Goal: Check status: Check status

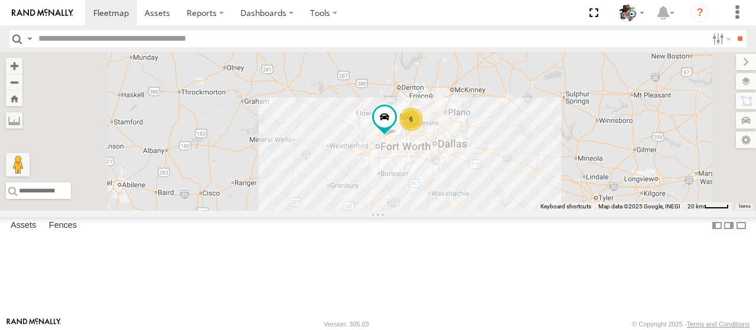
drag, startPoint x: 590, startPoint y: 181, endPoint x: 551, endPoint y: 206, distance: 45.7
click at [551, 206] on div "484 6 590" at bounding box center [378, 131] width 756 height 159
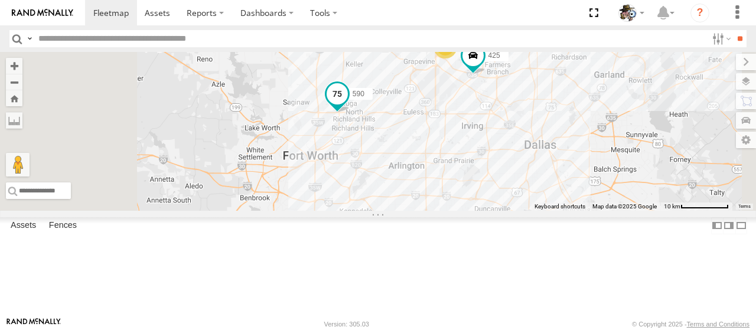
click at [348, 105] on span at bounding box center [337, 93] width 21 height 21
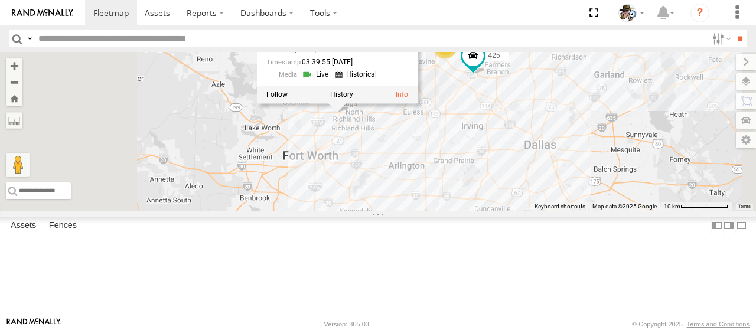
click at [332, 80] on link at bounding box center [317, 74] width 30 height 11
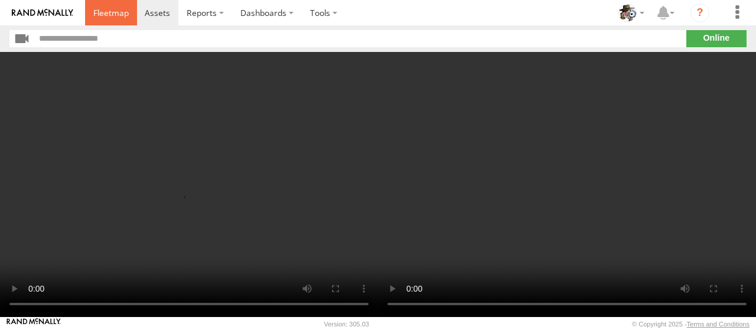
click at [115, 14] on span at bounding box center [110, 12] width 35 height 11
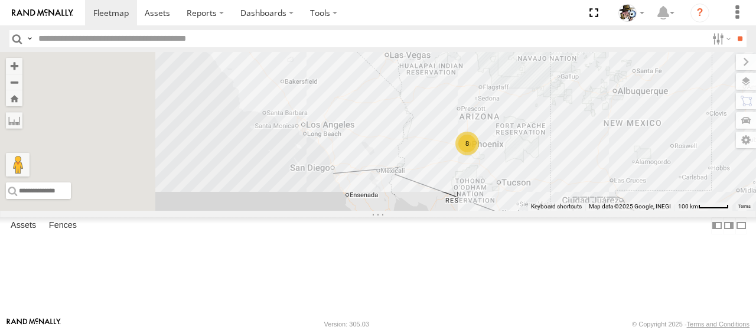
drag, startPoint x: 480, startPoint y: 203, endPoint x: 715, endPoint y: 153, distance: 240.3
click at [715, 153] on div "484 8" at bounding box center [378, 131] width 756 height 159
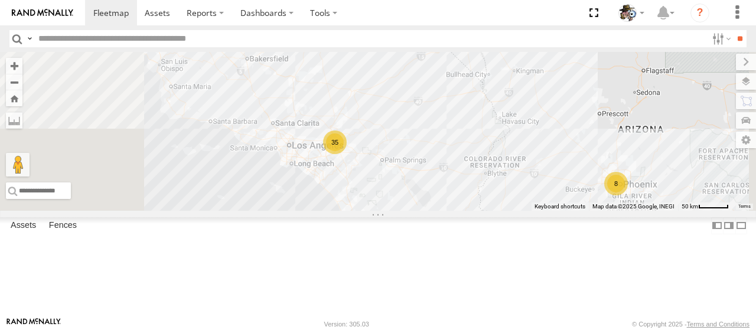
drag, startPoint x: 403, startPoint y: 154, endPoint x: 476, endPoint y: 201, distance: 86.5
click at [347, 154] on div "35" at bounding box center [335, 143] width 24 height 24
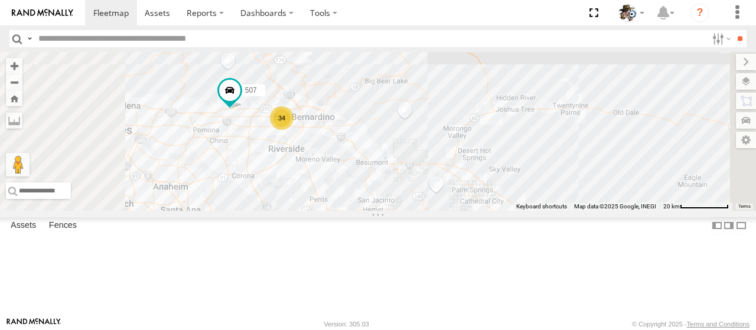
drag, startPoint x: 502, startPoint y: 194, endPoint x: 533, endPoint y: 126, distance: 74.0
click at [533, 126] on div "484 34 507" at bounding box center [378, 131] width 756 height 159
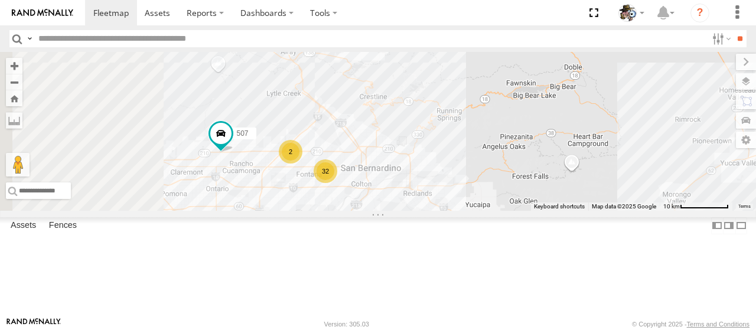
drag, startPoint x: 370, startPoint y: 141, endPoint x: 418, endPoint y: 240, distance: 110.4
click at [418, 211] on div "484 507 32 2" at bounding box center [378, 131] width 756 height 159
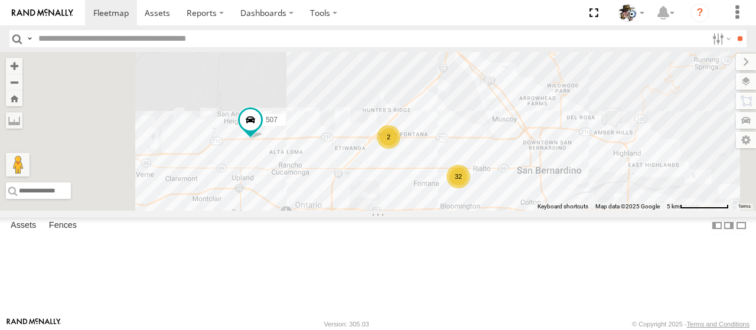
drag, startPoint x: 395, startPoint y: 168, endPoint x: 479, endPoint y: 149, distance: 86.7
click at [479, 149] on div "484 507 32 2" at bounding box center [378, 131] width 756 height 159
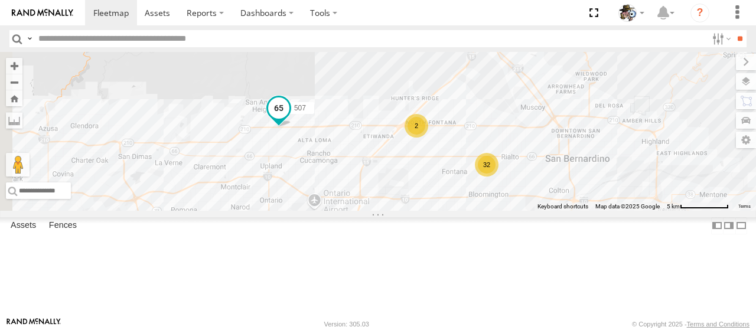
click at [289, 119] on span at bounding box center [278, 107] width 21 height 21
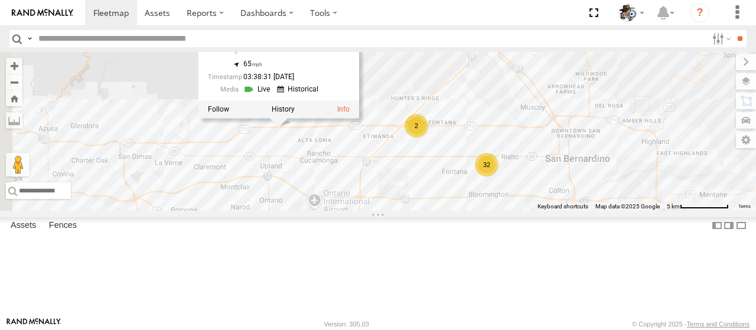
click at [274, 95] on link at bounding box center [258, 88] width 30 height 11
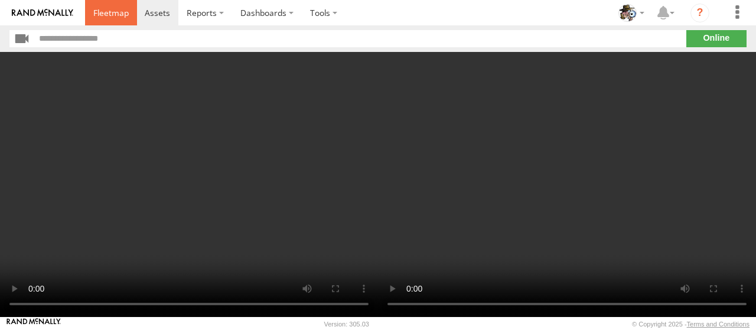
click at [106, 10] on span at bounding box center [110, 12] width 35 height 11
